Goal: Task Accomplishment & Management: Use online tool/utility

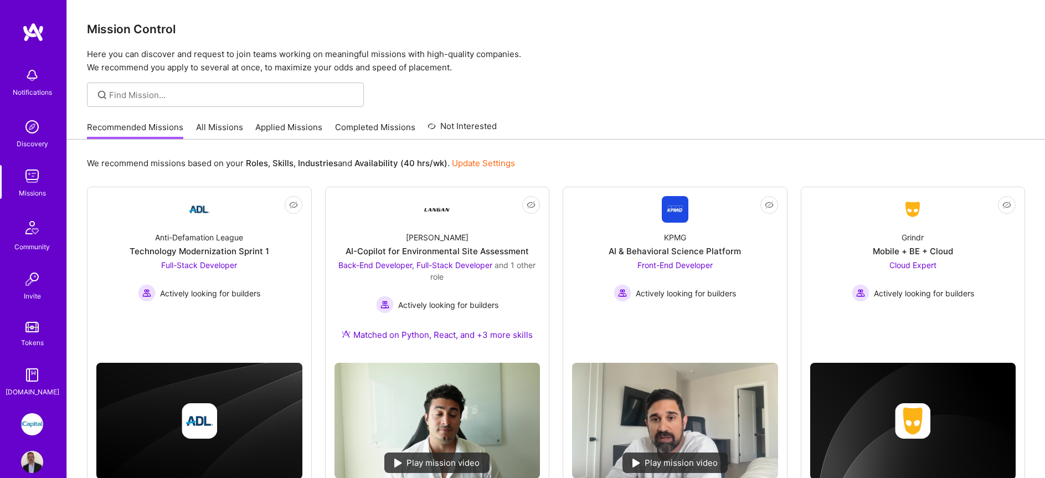
click at [275, 130] on link "Applied Missions" at bounding box center [288, 130] width 67 height 18
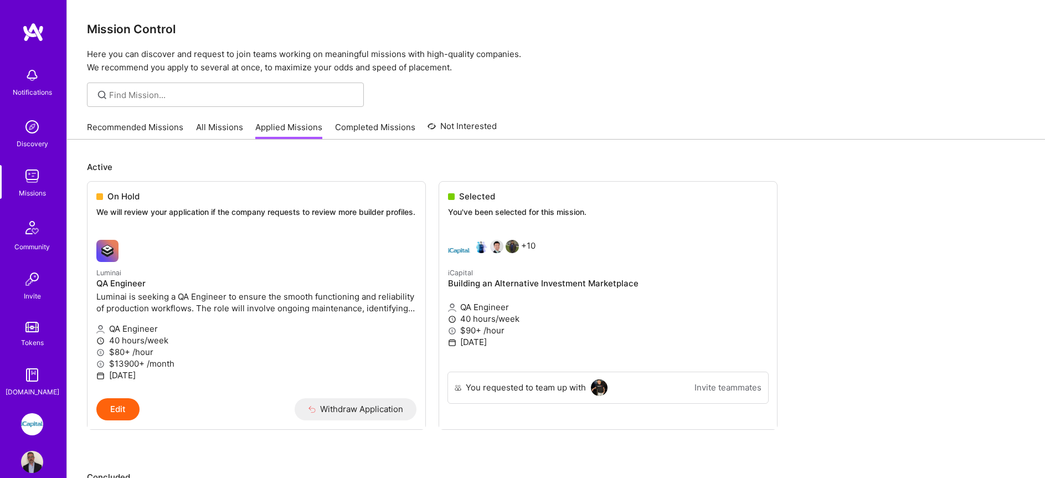
click at [111, 194] on span "On Hold" at bounding box center [123, 197] width 32 height 12
click at [99, 195] on span at bounding box center [99, 196] width 7 height 7
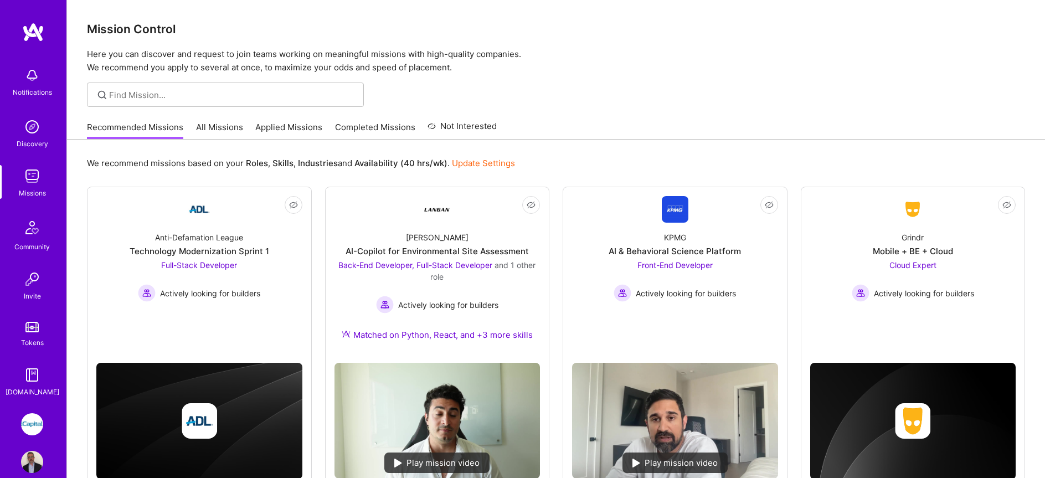
click at [219, 128] on link "All Missions" at bounding box center [219, 130] width 47 height 18
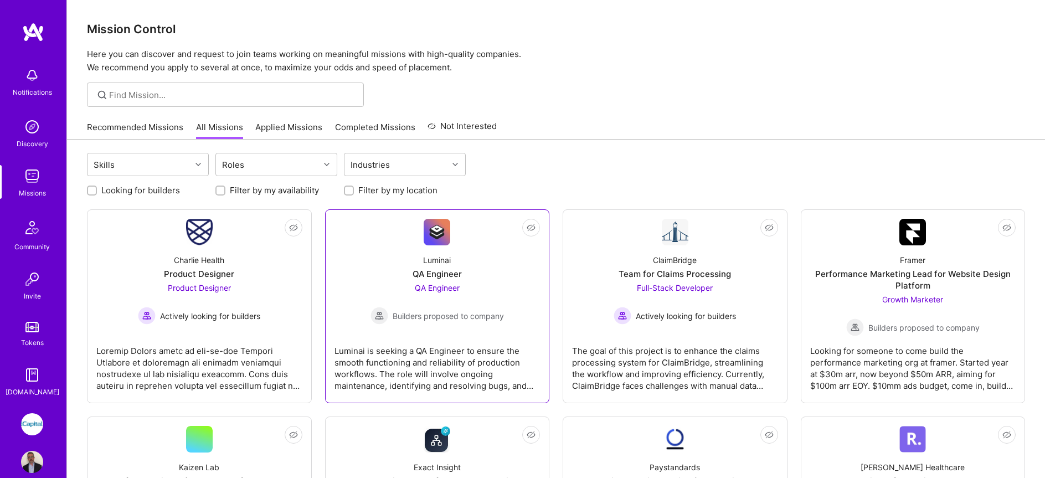
click at [405, 286] on div "QA Engineer Builders proposed to company" at bounding box center [437, 303] width 133 height 43
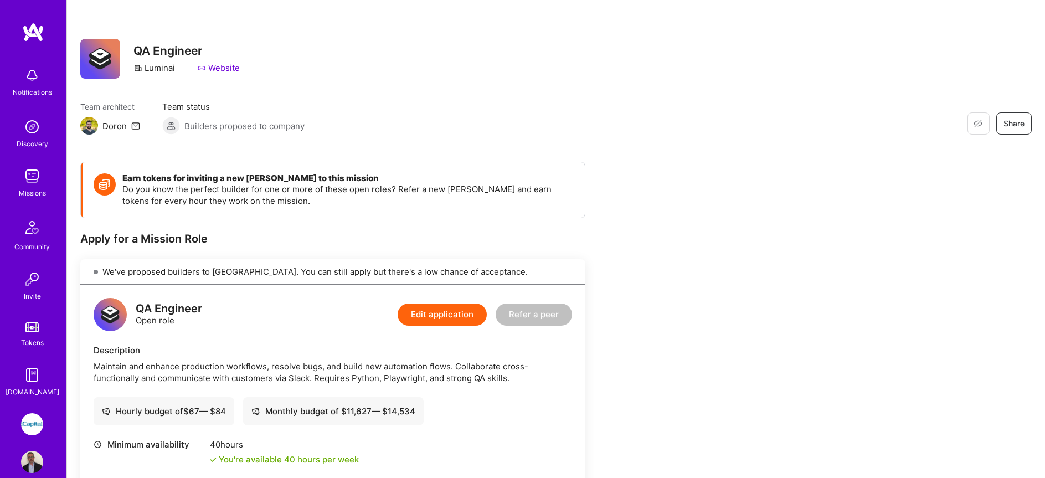
click at [92, 126] on img at bounding box center [89, 126] width 18 height 18
click at [34, 176] on img at bounding box center [32, 174] width 22 height 22
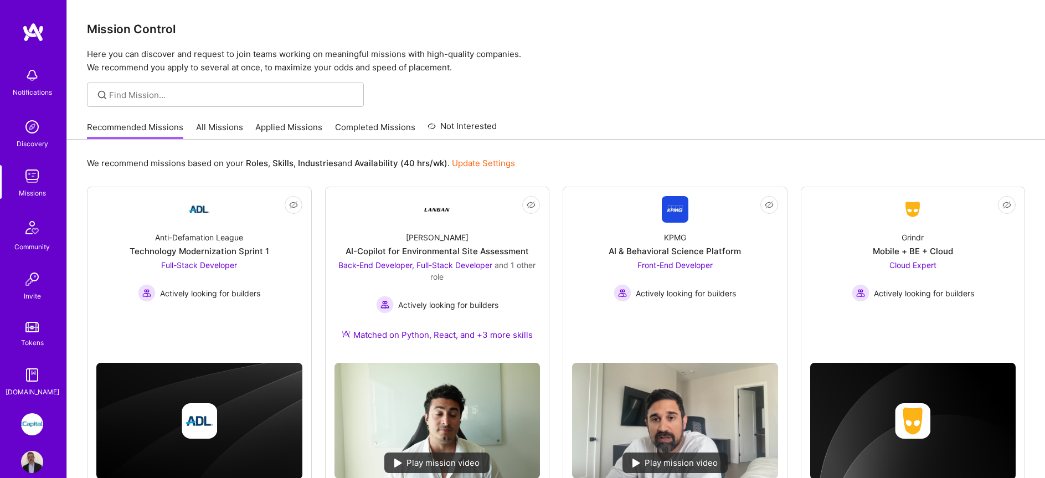
click at [34, 173] on img at bounding box center [32, 176] width 22 height 22
click at [214, 124] on link "All Missions" at bounding box center [219, 130] width 47 height 18
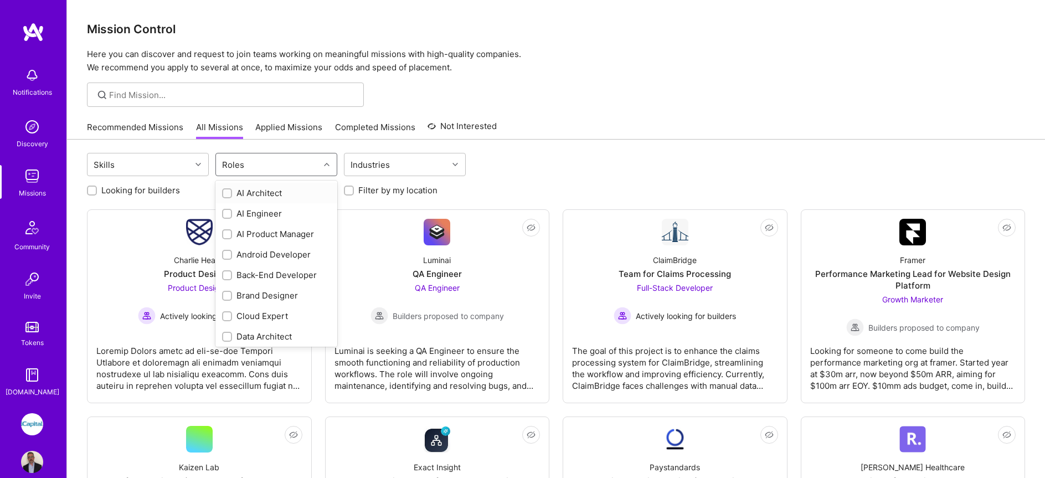
click at [239, 162] on div "Roles" at bounding box center [233, 165] width 28 height 16
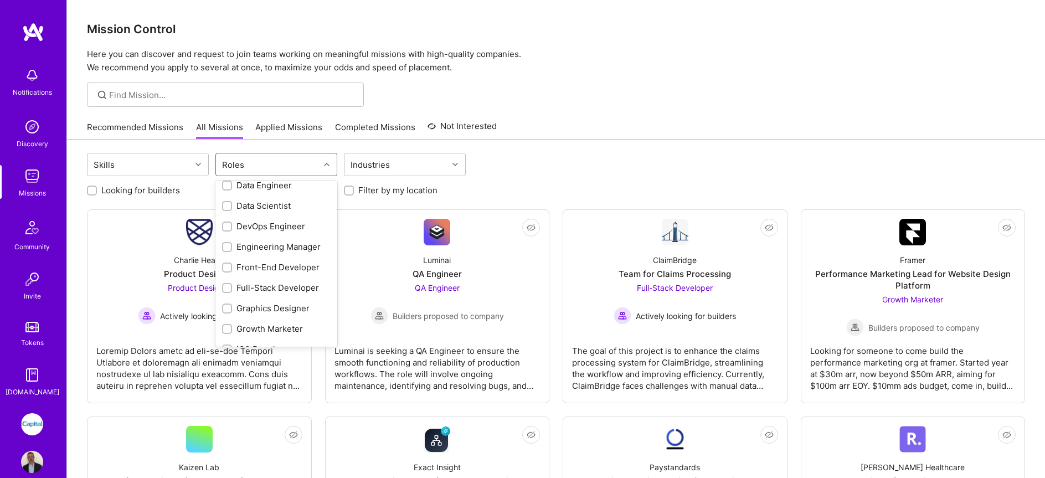
scroll to position [433, 0]
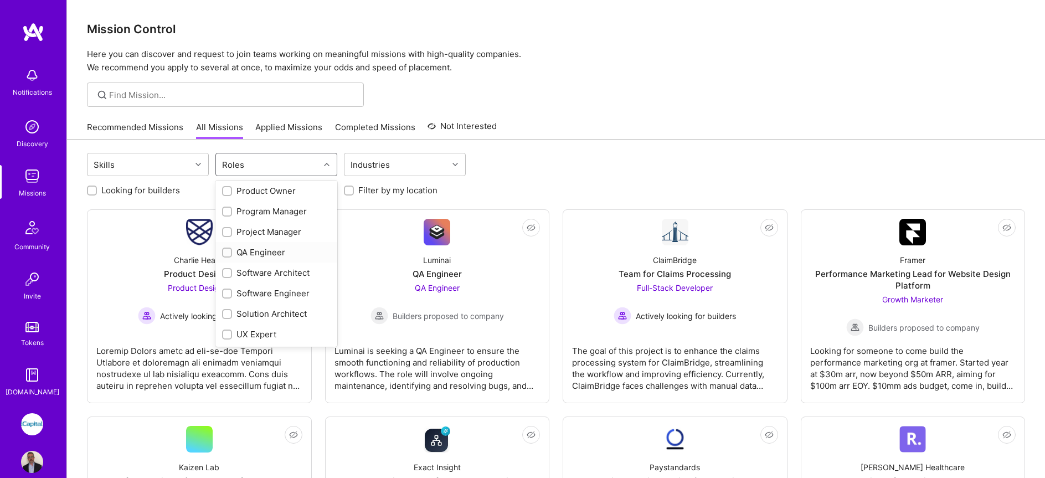
click at [256, 255] on div "QA Engineer" at bounding box center [276, 252] width 109 height 12
checkbox input "true"
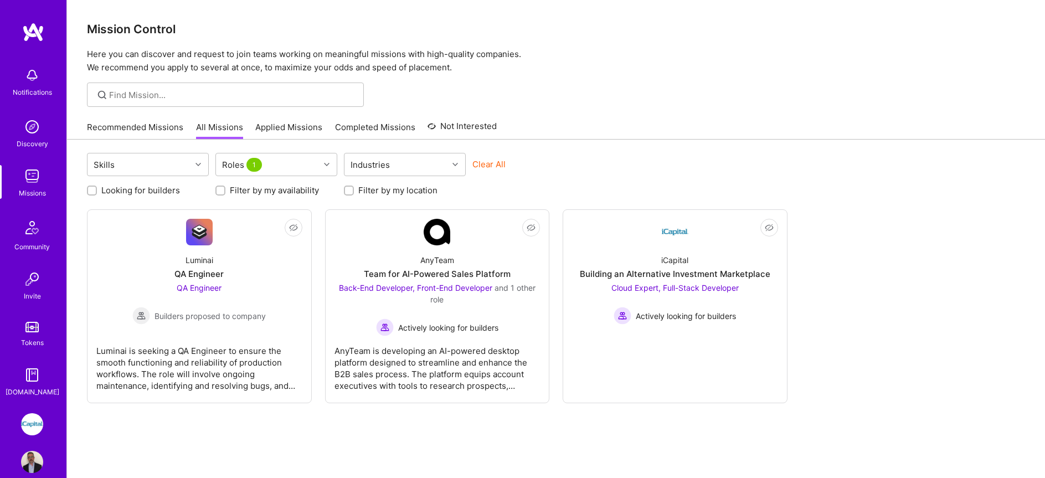
click at [597, 196] on div "Looking for builders Filter by my availability Filter by my location" at bounding box center [556, 187] width 938 height 17
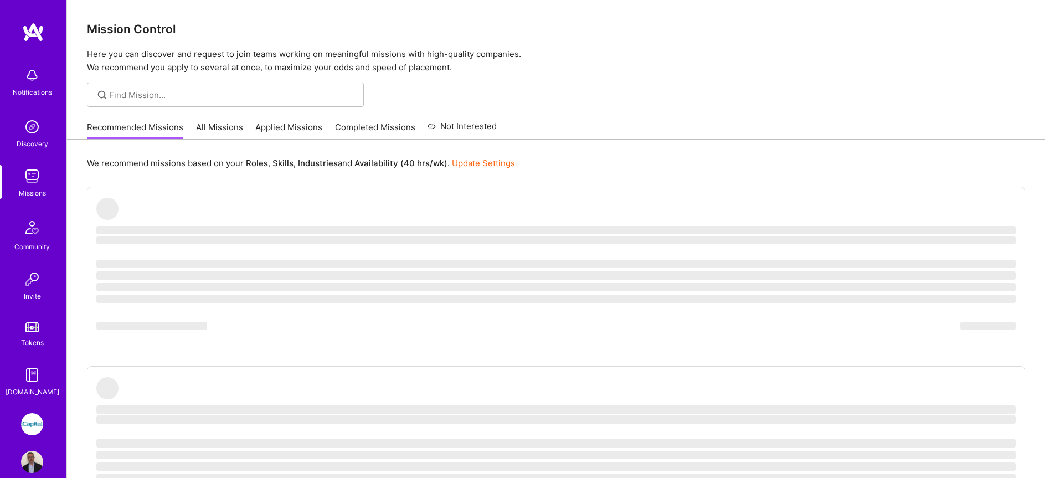
click at [313, 136] on link "Applied Missions" at bounding box center [288, 130] width 67 height 18
